Goal: Find contact information: Find contact information

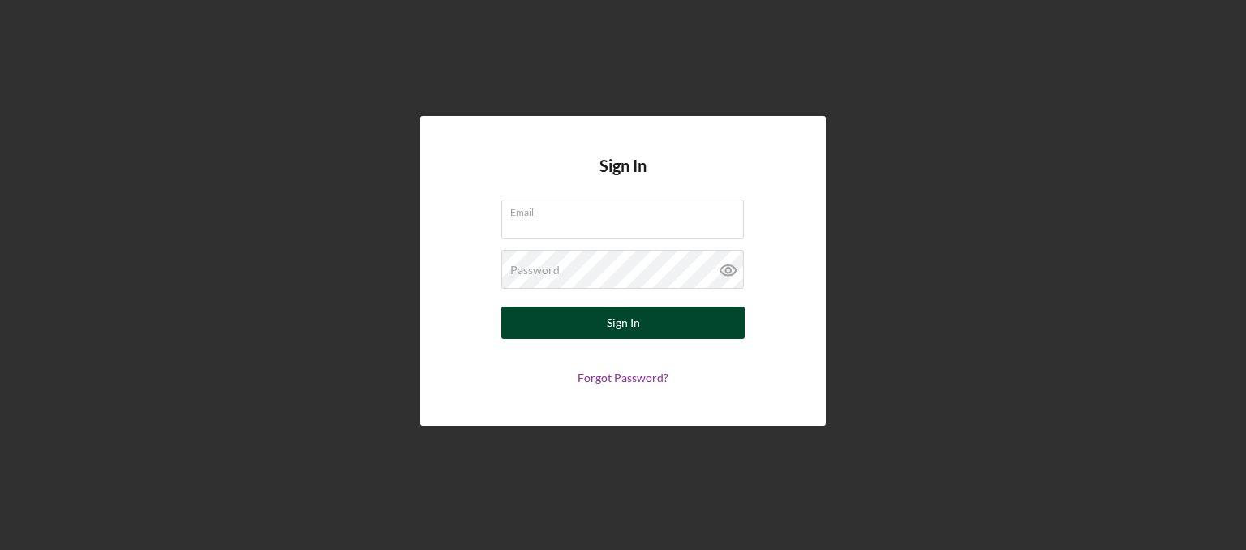
type input "[EMAIL_ADDRESS][DOMAIN_NAME]"
click at [558, 331] on button "Sign In" at bounding box center [622, 323] width 243 height 32
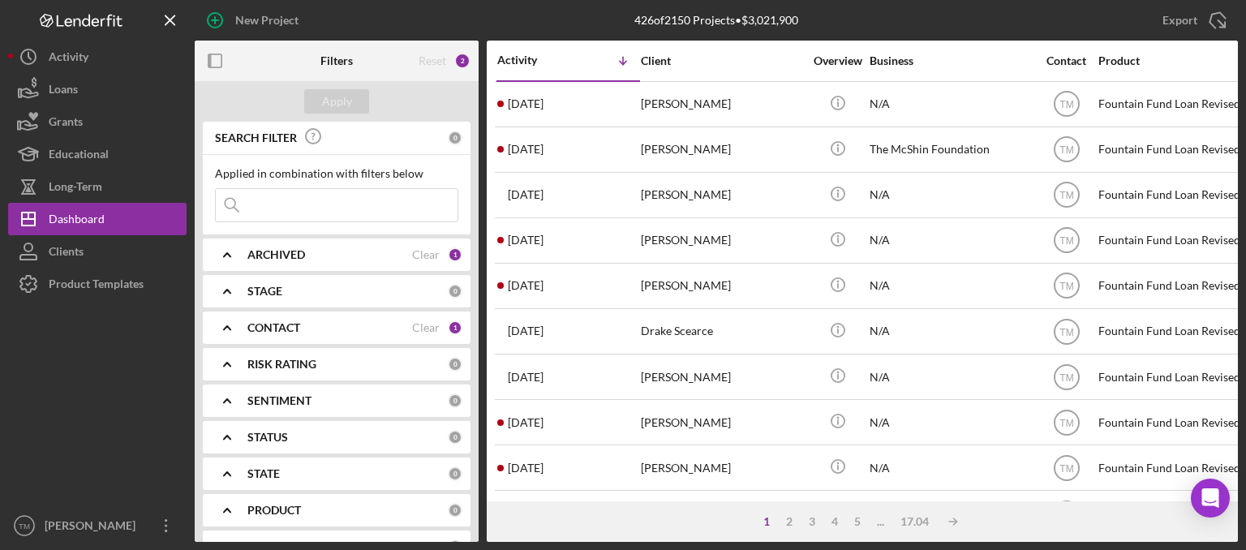
click at [269, 209] on input at bounding box center [337, 205] width 242 height 32
type input "[PERSON_NAME]"
click at [339, 98] on div "Apply" at bounding box center [337, 101] width 30 height 24
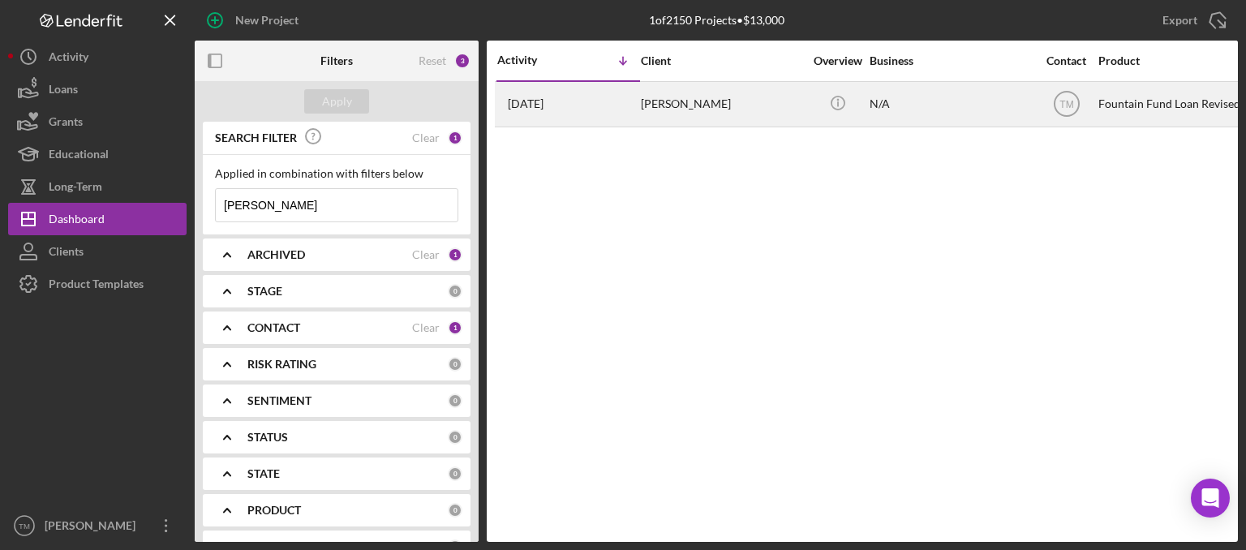
click at [668, 111] on div "[PERSON_NAME]" at bounding box center [722, 104] width 162 height 43
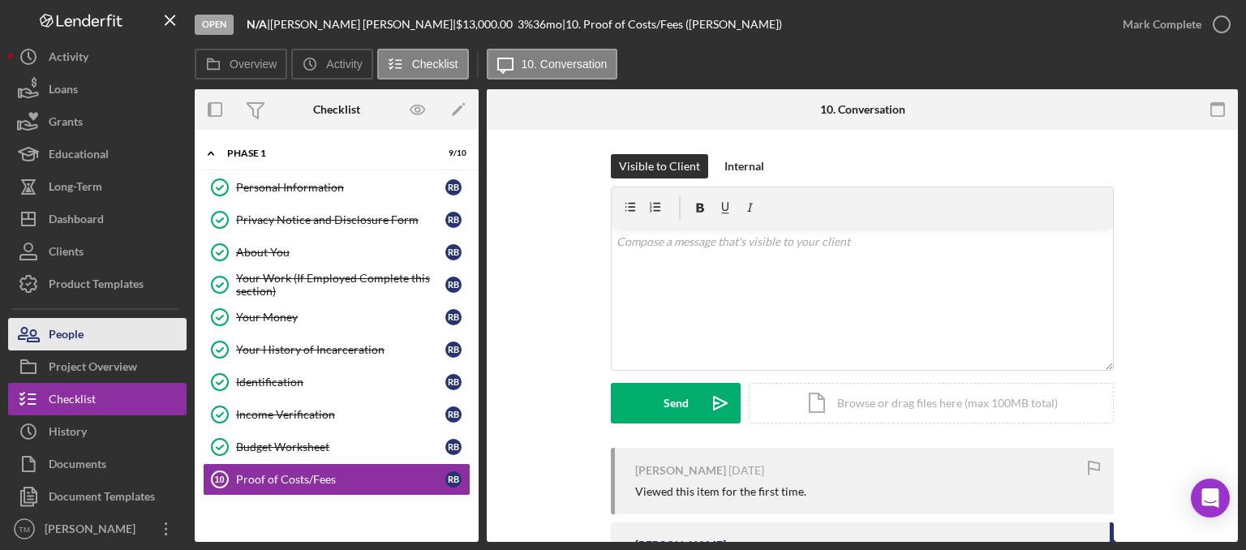
click at [82, 333] on div "People" at bounding box center [66, 336] width 35 height 36
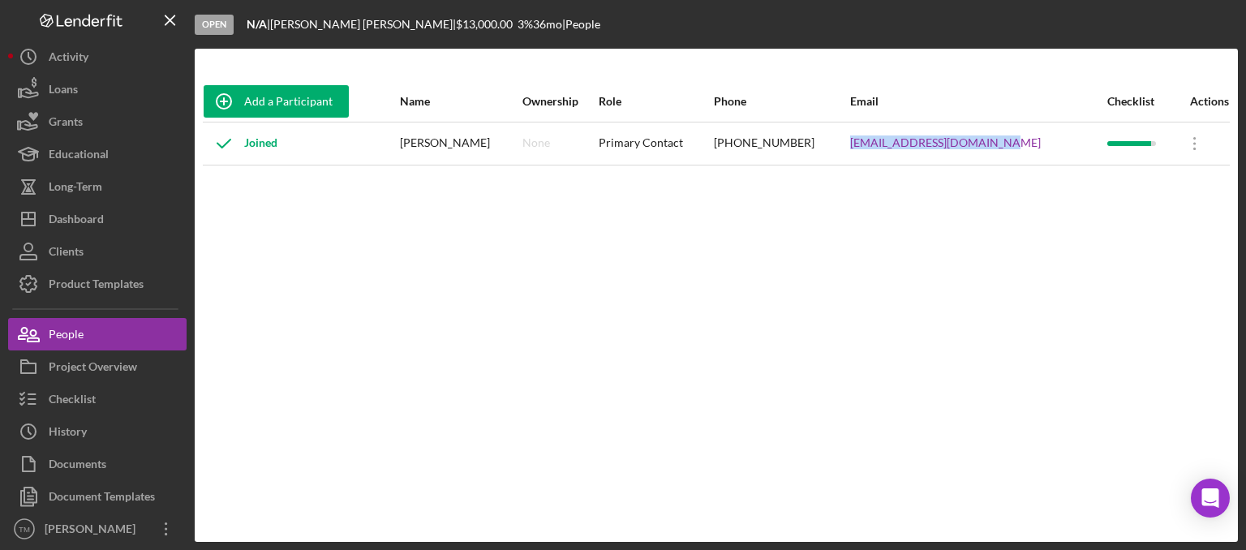
drag, startPoint x: 1018, startPoint y: 139, endPoint x: 853, endPoint y: 152, distance: 165.2
click at [853, 152] on tr "Joined [PERSON_NAME] None Primary Contact [PHONE_NUMBER] [EMAIL_ADDRESS][DOMAIN…" at bounding box center [716, 143] width 1027 height 43
copy tr "[EMAIL_ADDRESS][DOMAIN_NAME]"
